Goal: Information Seeking & Learning: Learn about a topic

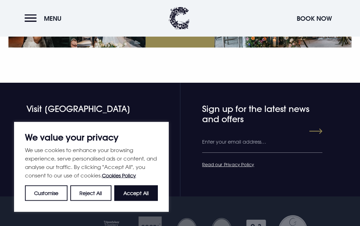
click at [141, 201] on button "Accept All" at bounding box center [136, 192] width 44 height 15
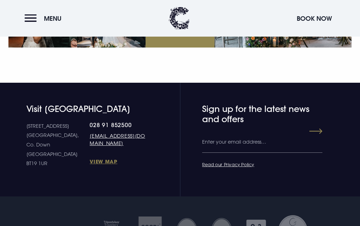
checkbox input "true"
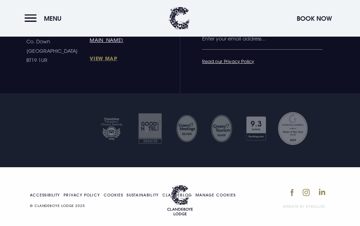
scroll to position [2696, 0]
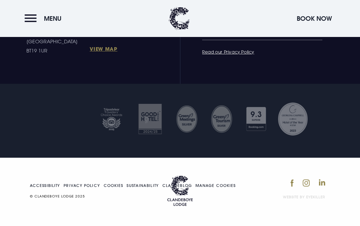
click at [33, 18] on button "Menu" at bounding box center [45, 18] width 40 height 15
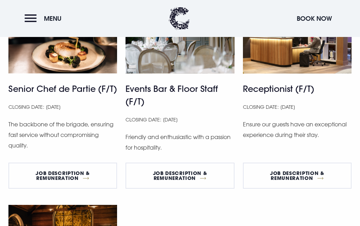
scroll to position [449, 0]
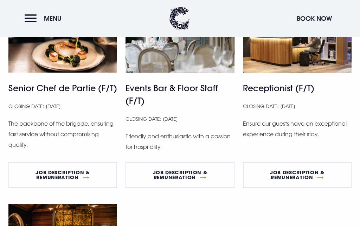
click at [311, 179] on link "Job Description & Remuneration" at bounding box center [297, 175] width 109 height 26
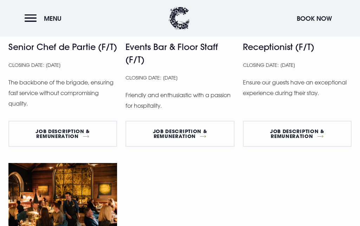
scroll to position [489, 0]
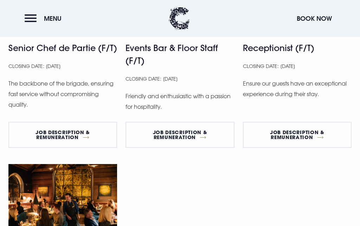
click at [202, 139] on link "Job Description & Remuneration" at bounding box center [180, 135] width 109 height 26
